Goal: Information Seeking & Learning: Learn about a topic

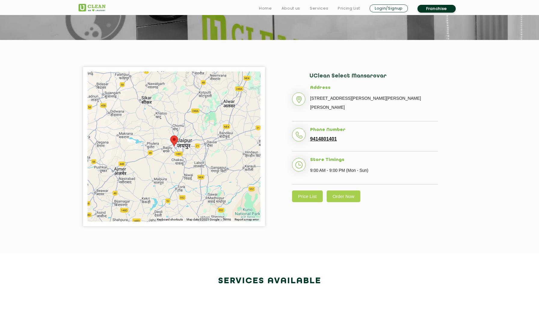
scroll to position [104, 0]
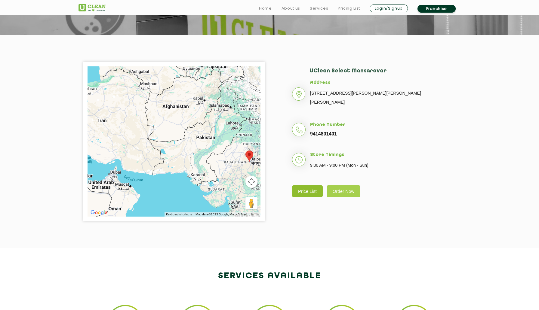
click at [306, 185] on link "Price List" at bounding box center [307, 191] width 31 height 12
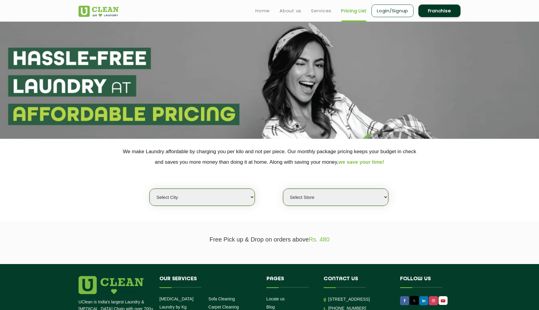
click at [220, 194] on select "Select city [GEOGRAPHIC_DATA] [GEOGRAPHIC_DATA] [GEOGRAPHIC_DATA] [GEOGRAPHIC_D…" at bounding box center [201, 197] width 105 height 17
select select "150"
click at [149, 189] on select "Select city [GEOGRAPHIC_DATA] [GEOGRAPHIC_DATA] [GEOGRAPHIC_DATA] [GEOGRAPHIC_D…" at bounding box center [201, 197] width 105 height 17
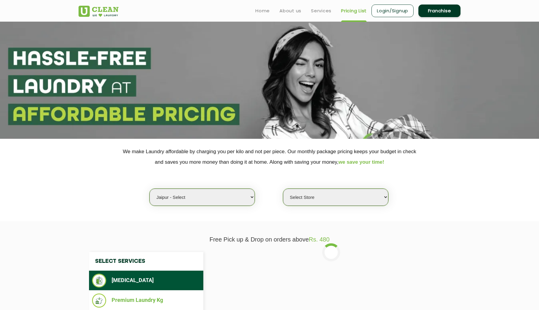
click at [332, 199] on select "Select Store UClean Select Mansarovar" at bounding box center [335, 197] width 105 height 17
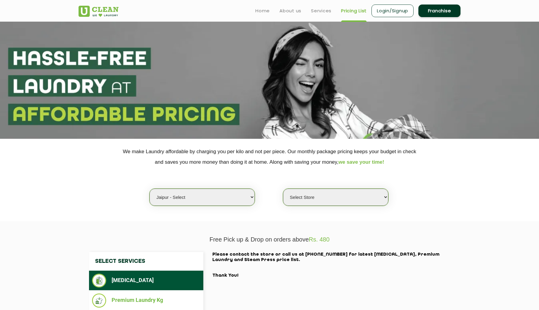
select select "203"
click at [283, 189] on select "Select Store UClean Select Mansarovar" at bounding box center [335, 197] width 105 height 17
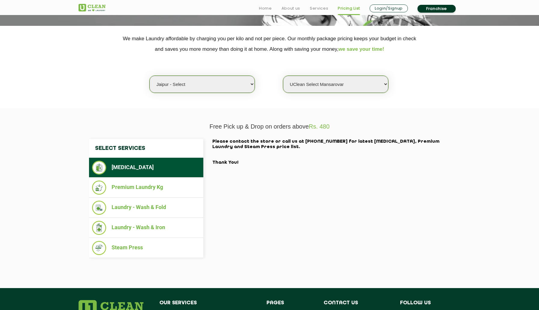
scroll to position [114, 0]
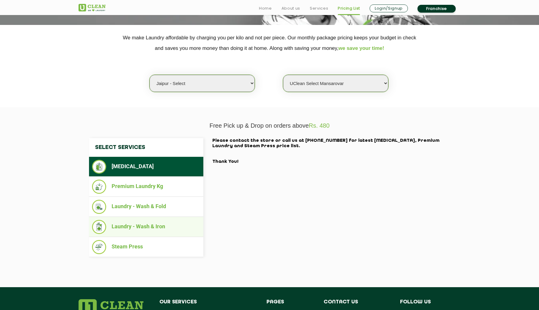
click at [156, 229] on li "Laundry - Wash & Iron" at bounding box center [146, 227] width 108 height 14
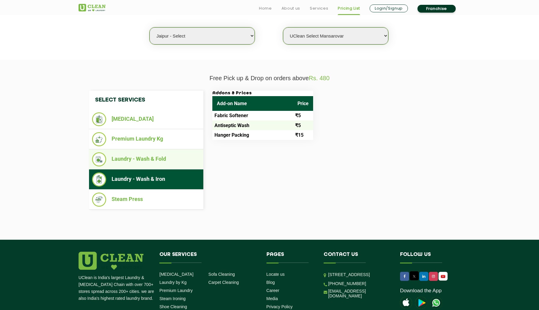
scroll to position [162, 0]
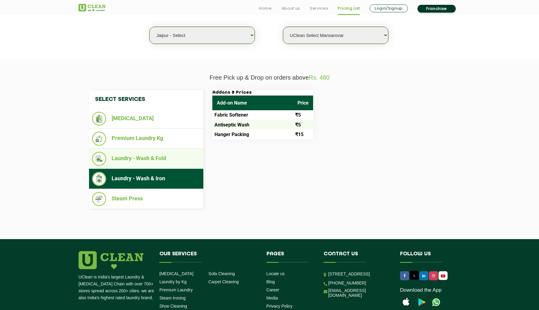
click at [162, 160] on li "Laundry - Wash & Fold" at bounding box center [146, 159] width 108 height 14
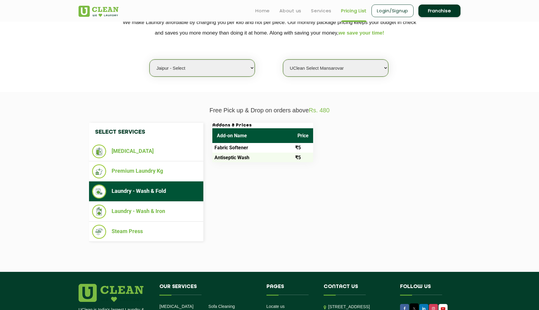
scroll to position [128, 0]
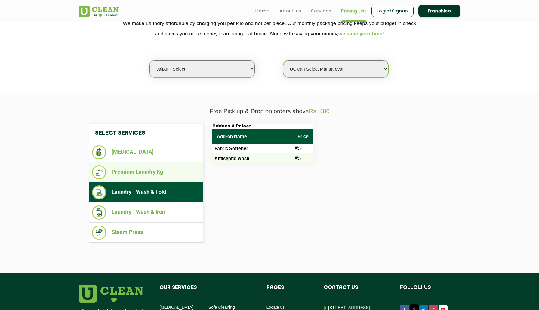
click at [150, 173] on li "Premium Laundry Kg" at bounding box center [146, 172] width 108 height 14
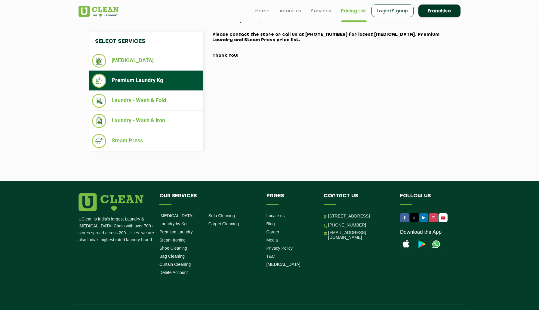
scroll to position [218, 0]
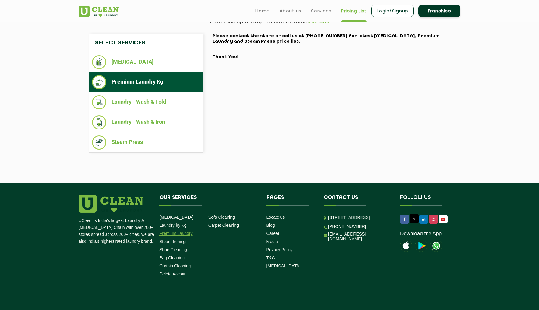
click at [178, 235] on link "Premium Laundry" at bounding box center [175, 233] width 33 height 5
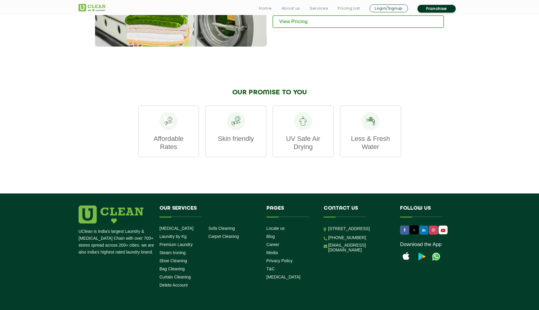
scroll to position [712, 0]
